Goal: Transaction & Acquisition: Book appointment/travel/reservation

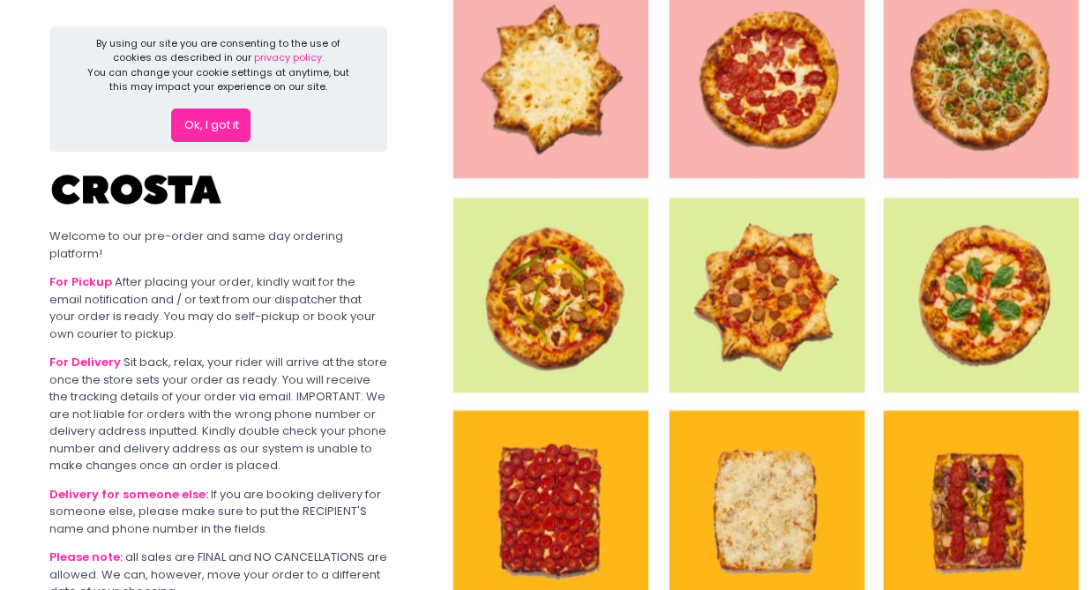
click at [205, 118] on button "Ok, I got it" at bounding box center [210, 125] width 79 height 34
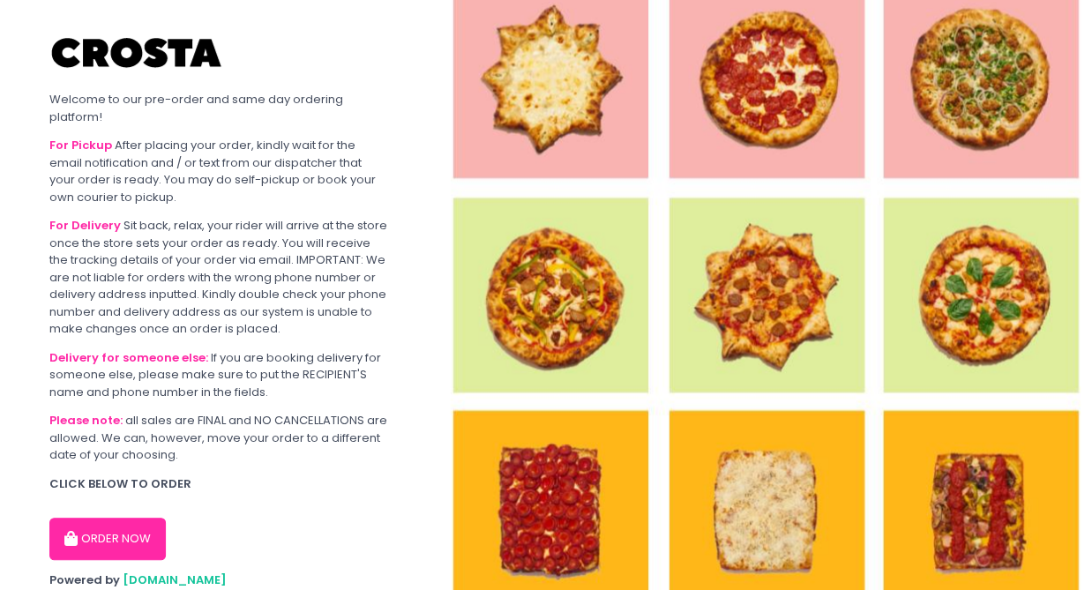
scroll to position [60, 0]
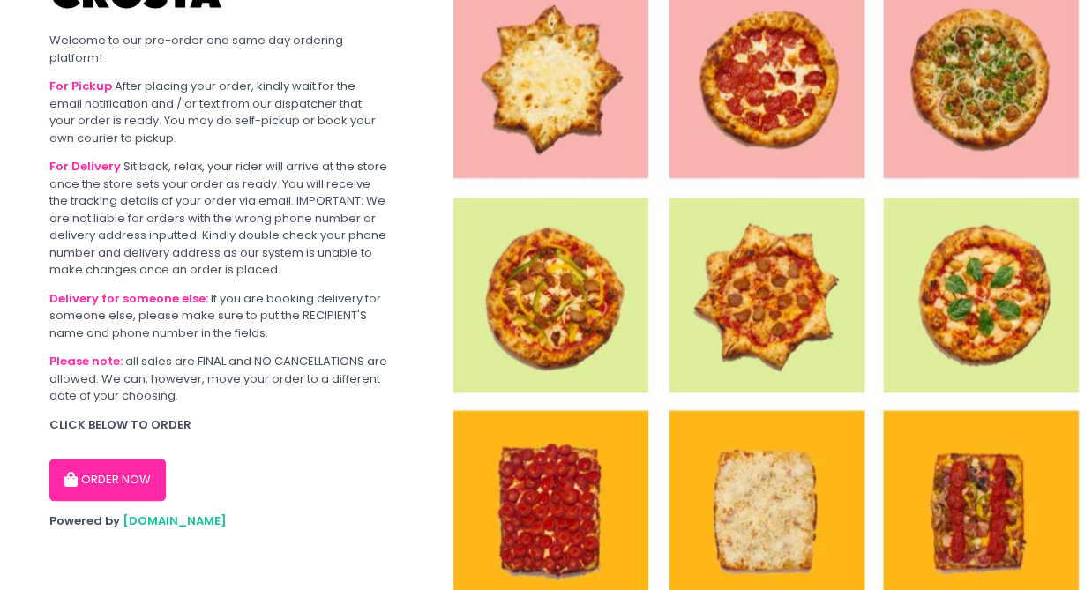
click at [108, 483] on button "ORDER NOW" at bounding box center [107, 480] width 116 height 42
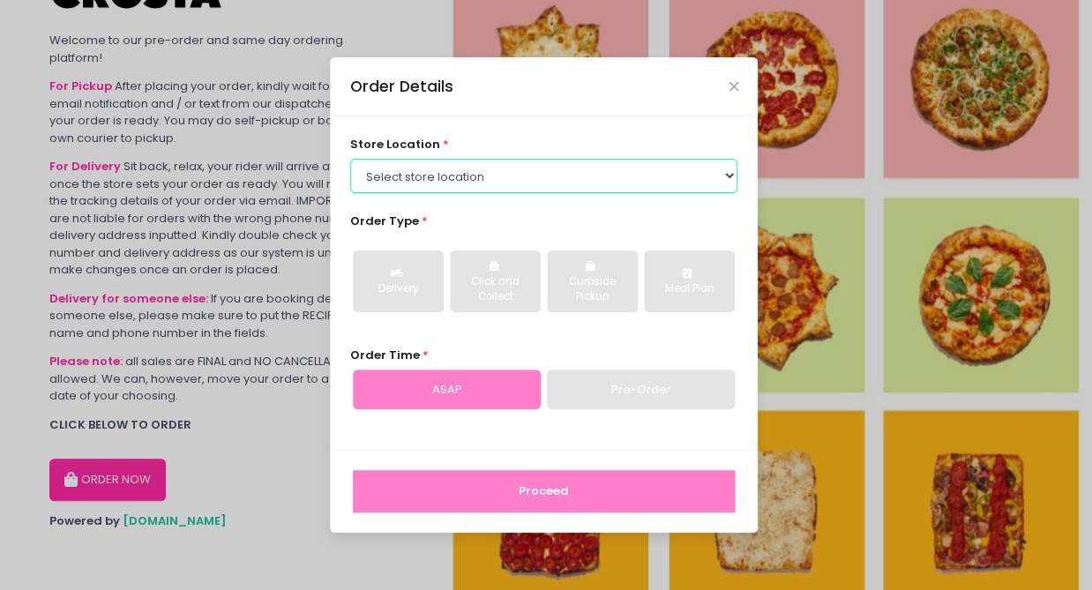
select select "5fabb2e53664a8677beaeb89"
click option "[PERSON_NAME] Pizza - [PERSON_NAME]" at bounding box center [0, 0] width 0 height 0
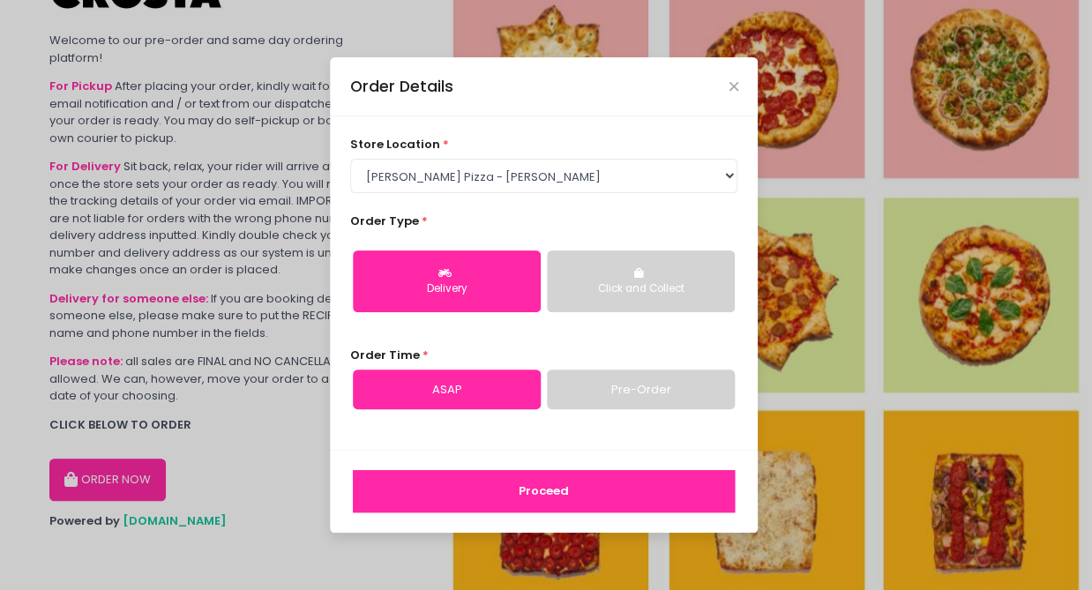
click at [624, 393] on link "Pre-Order" at bounding box center [641, 390] width 188 height 41
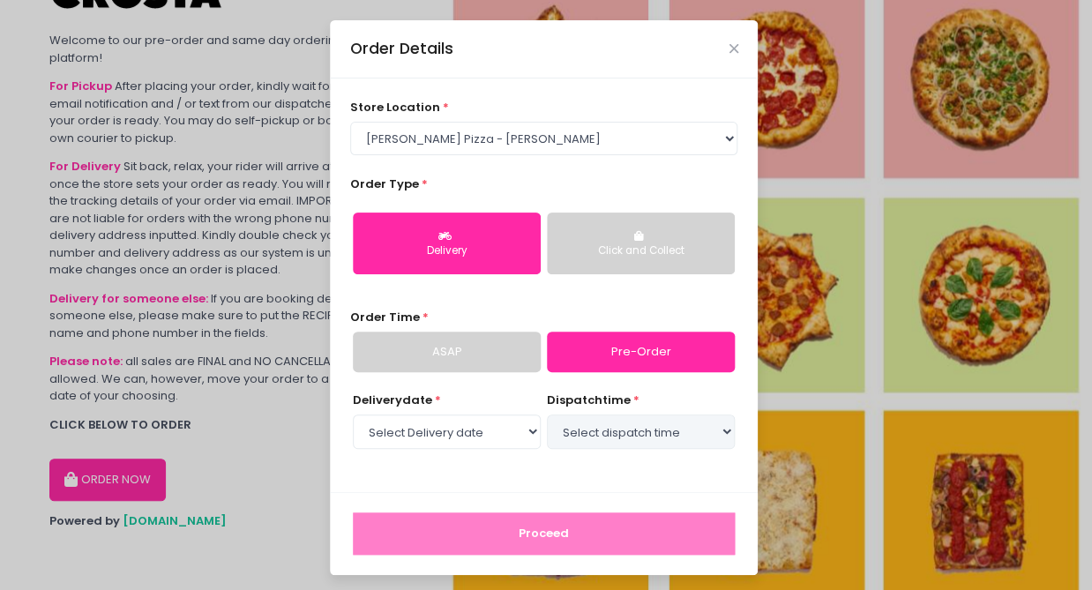
select select "[DATE]"
click at [547, 415] on select "Select dispatch time 02:00 PM - 02:30 PM 02:30 PM - 03:00 PM 03:00 PM - 03:30 P…" at bounding box center [641, 432] width 188 height 34
select select "19:00"
click option "07:00 PM - 07:30 PM" at bounding box center [0, 0] width 0 height 0
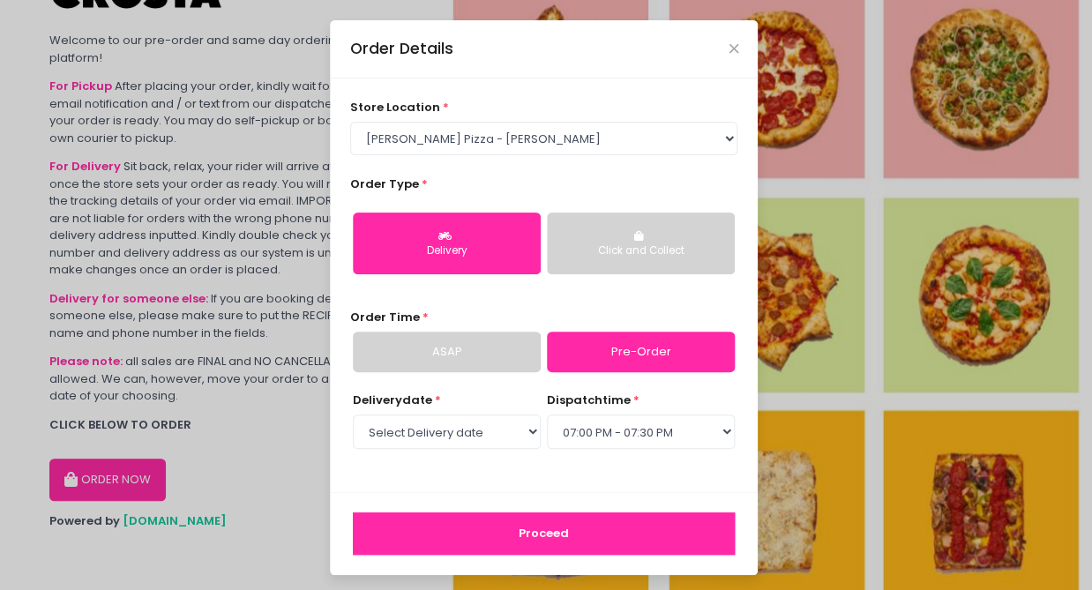
click at [556, 532] on button "Proceed" at bounding box center [544, 533] width 382 height 42
